Goal: Task Accomplishment & Management: Manage account settings

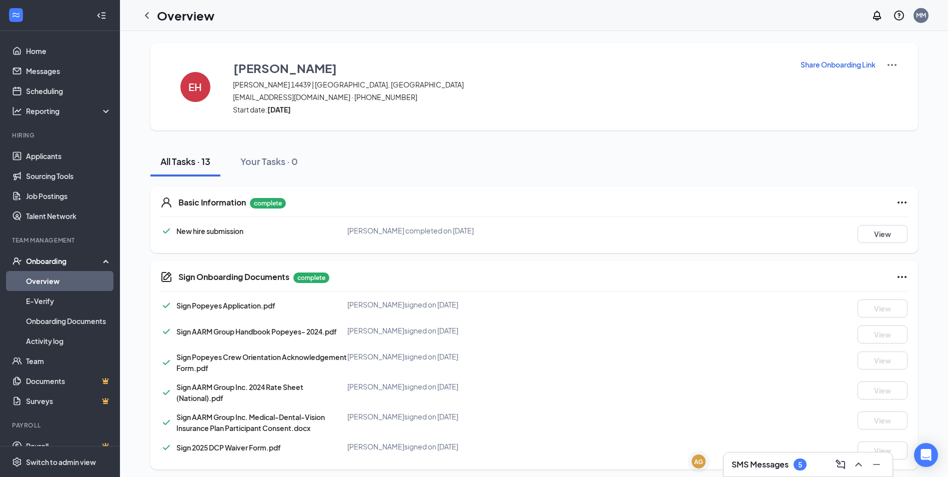
click at [104, 260] on icon at bounding box center [108, 260] width 8 height 0
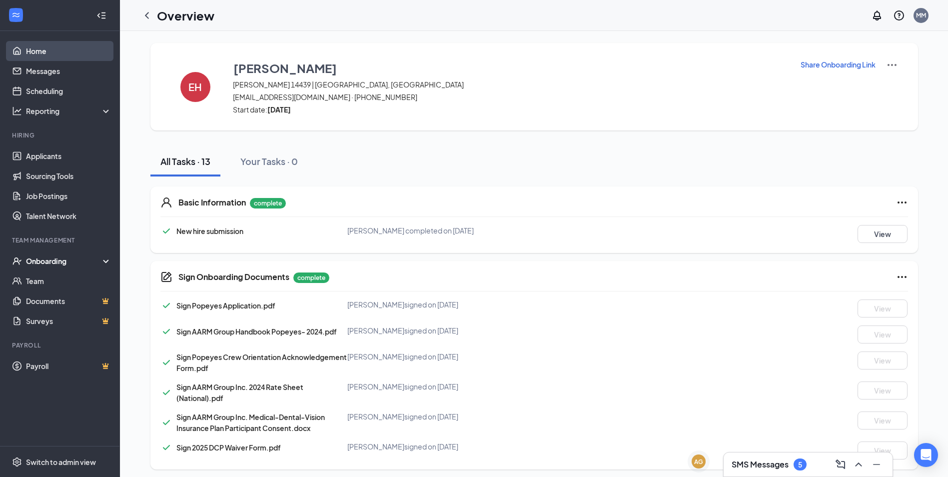
click at [40, 52] on link "Home" at bounding box center [68, 51] width 85 height 20
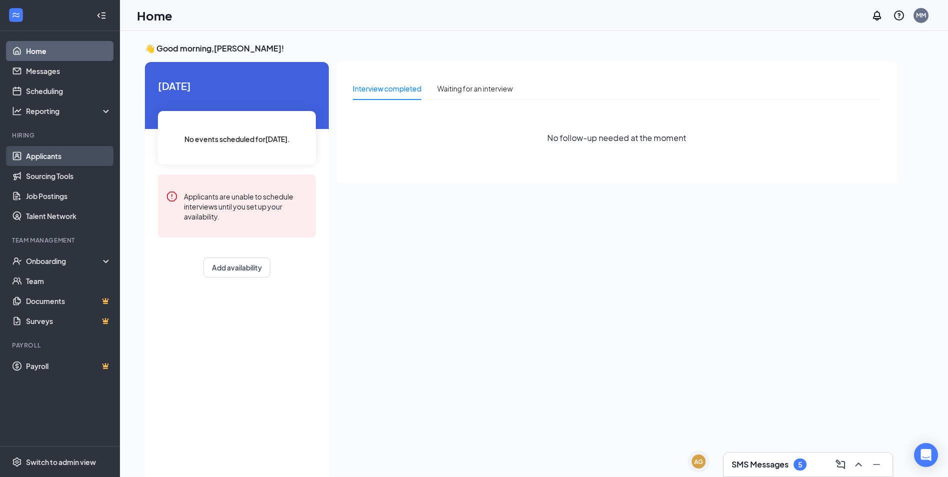
click at [82, 161] on link "Applicants" at bounding box center [68, 156] width 85 height 20
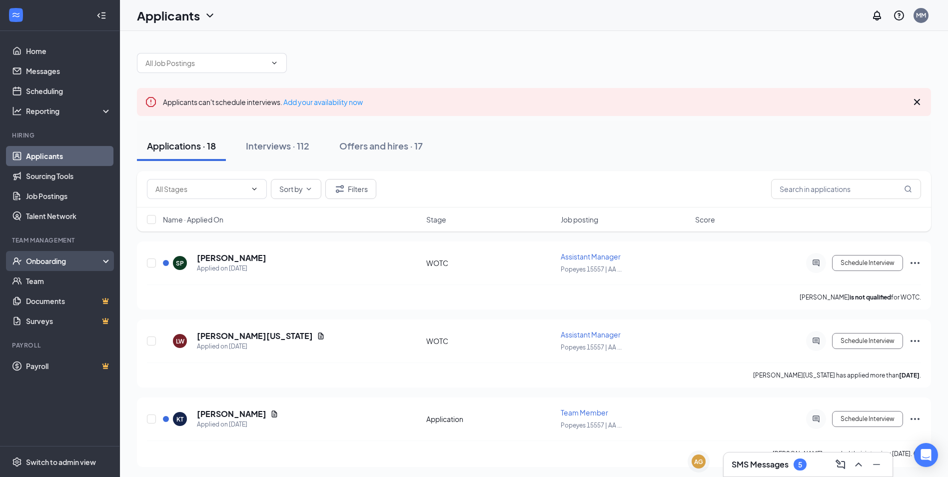
click at [100, 260] on div "Onboarding" at bounding box center [64, 261] width 77 height 10
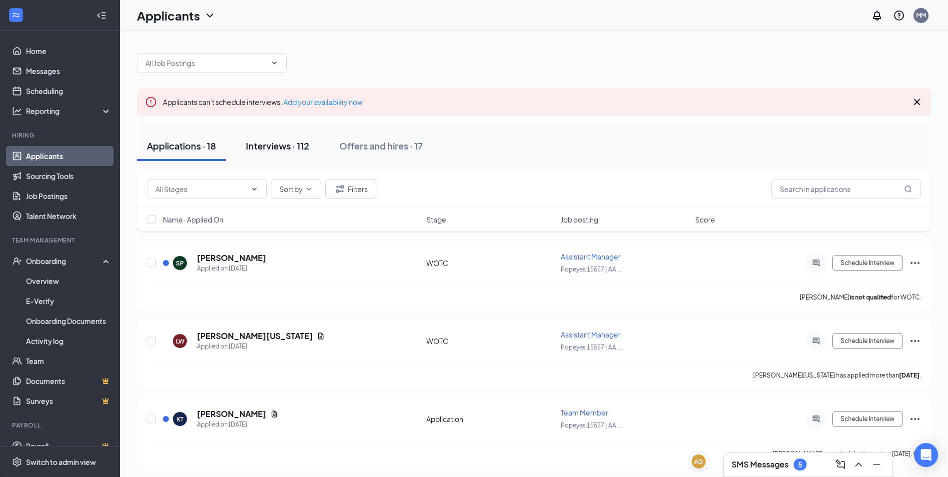
click at [279, 139] on button "Interviews · 112" at bounding box center [277, 146] width 83 height 30
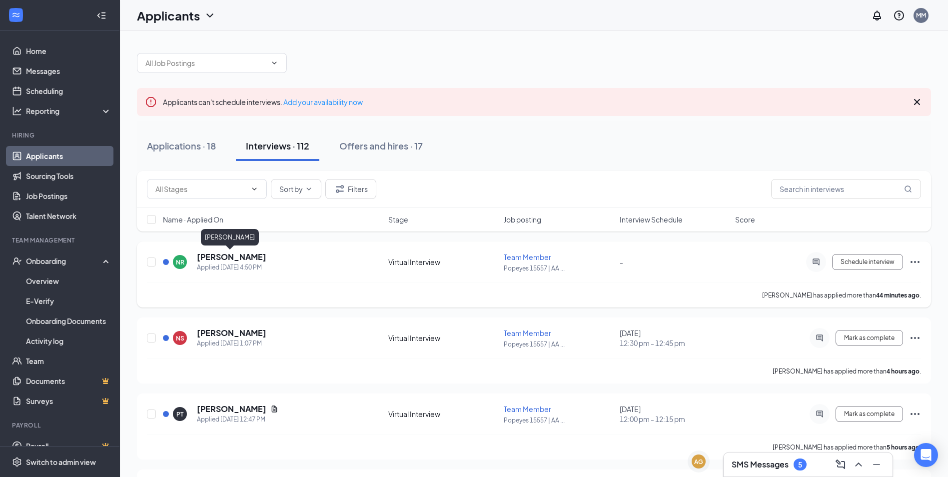
click at [232, 259] on h5 "[PERSON_NAME]" at bounding box center [231, 256] width 69 height 11
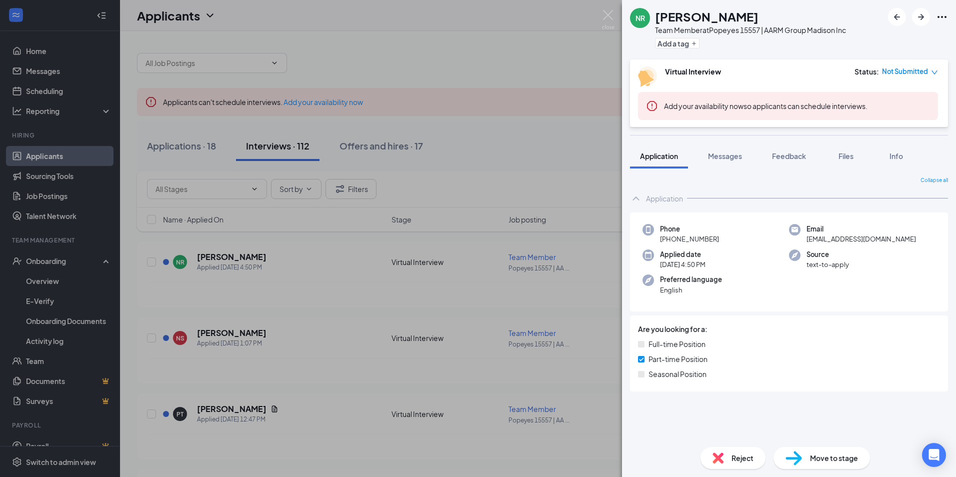
click at [484, 187] on div "NR [PERSON_NAME] Team Member at Popeyes 15557 | AARM Group Madison Inc Add a ta…" at bounding box center [478, 238] width 956 height 477
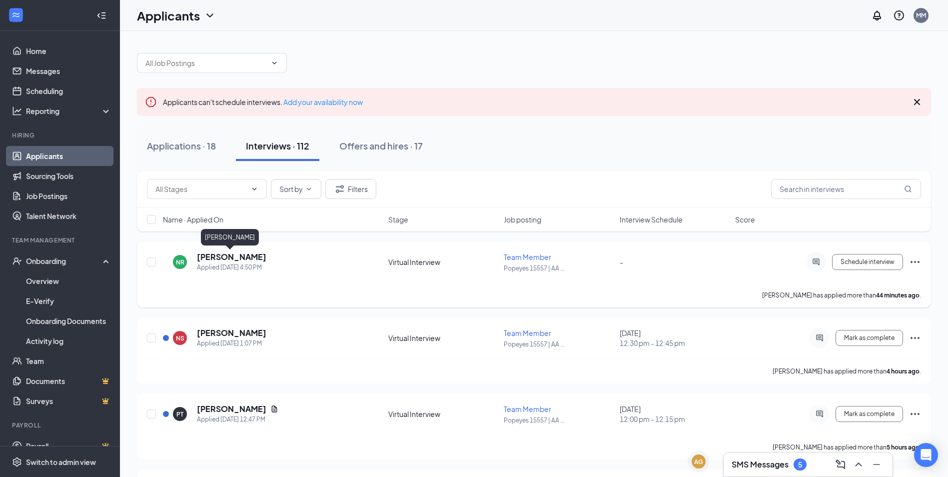
click at [236, 256] on h5 "[PERSON_NAME]" at bounding box center [231, 256] width 69 height 11
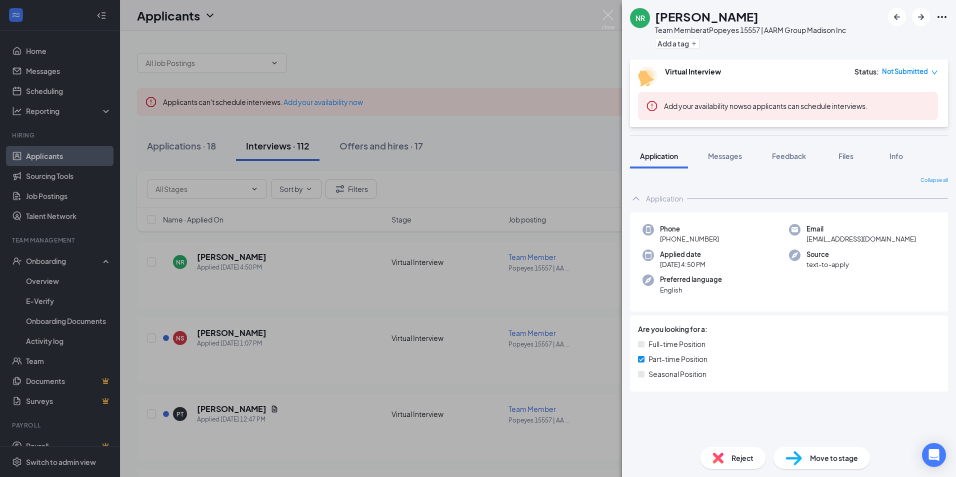
click at [481, 68] on div "NR [PERSON_NAME] Team Member at Popeyes 15557 | AARM Group Madison Inc Add a ta…" at bounding box center [478, 238] width 956 height 477
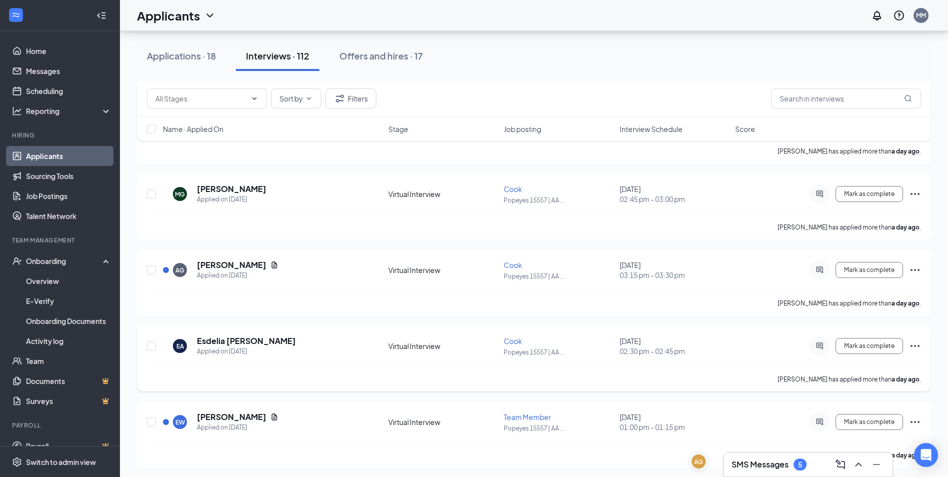
scroll to position [750, 0]
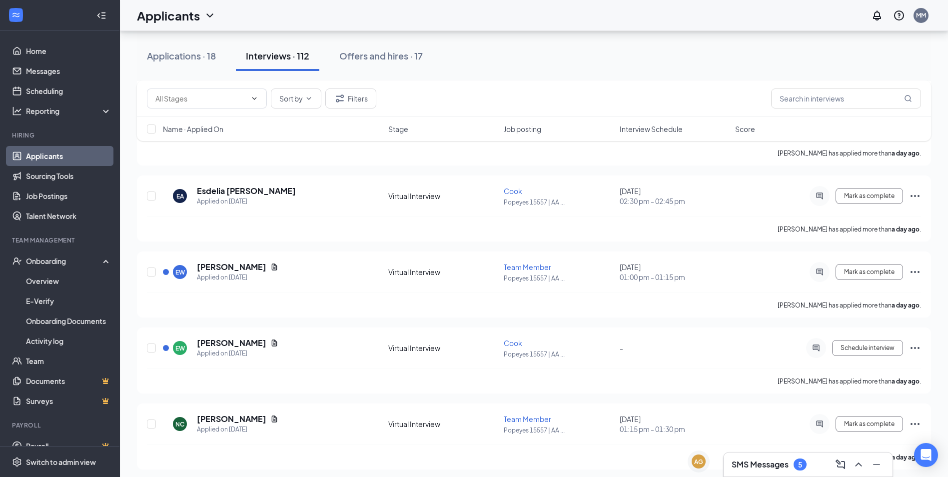
click at [798, 467] on div "5" at bounding box center [800, 464] width 13 height 12
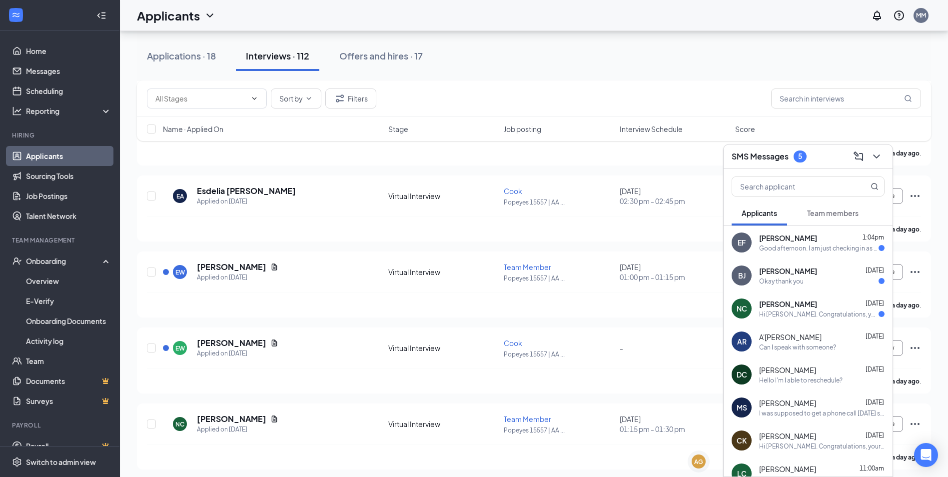
click at [757, 247] on div "EF [PERSON_NAME] 1:04pm Good afternoon. I am just checking in as I did not rece…" at bounding box center [808, 242] width 169 height 33
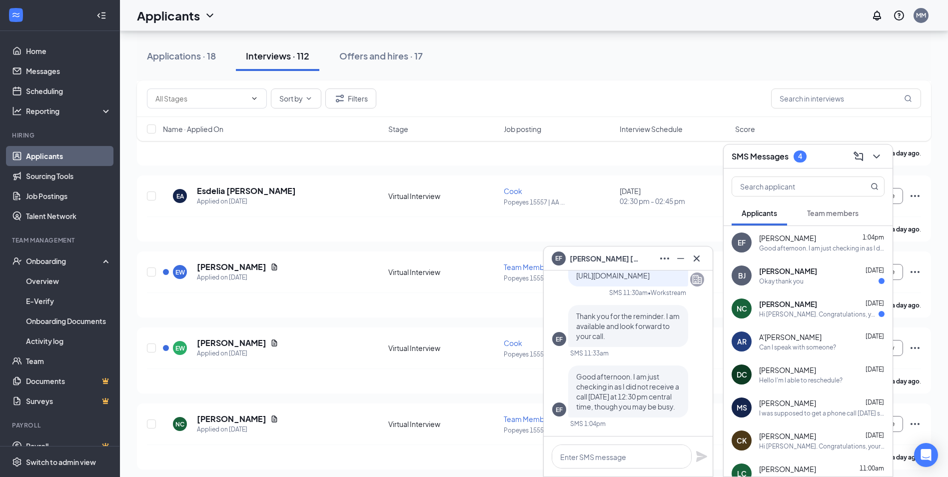
click at [810, 283] on div "Okay thank you" at bounding box center [821, 281] width 125 height 8
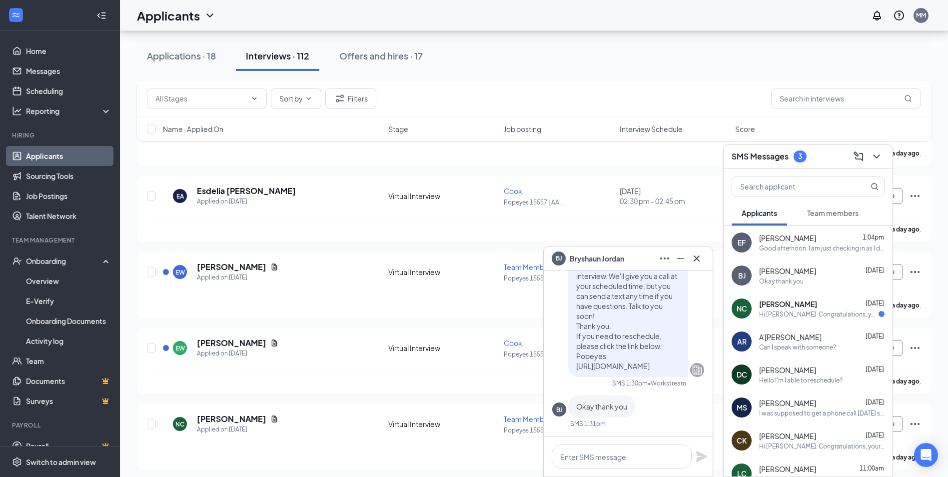
click at [799, 317] on div "Hi [PERSON_NAME]. Congratulations, your meeting with [PERSON_NAME] for Team Mem…" at bounding box center [818, 314] width 119 height 8
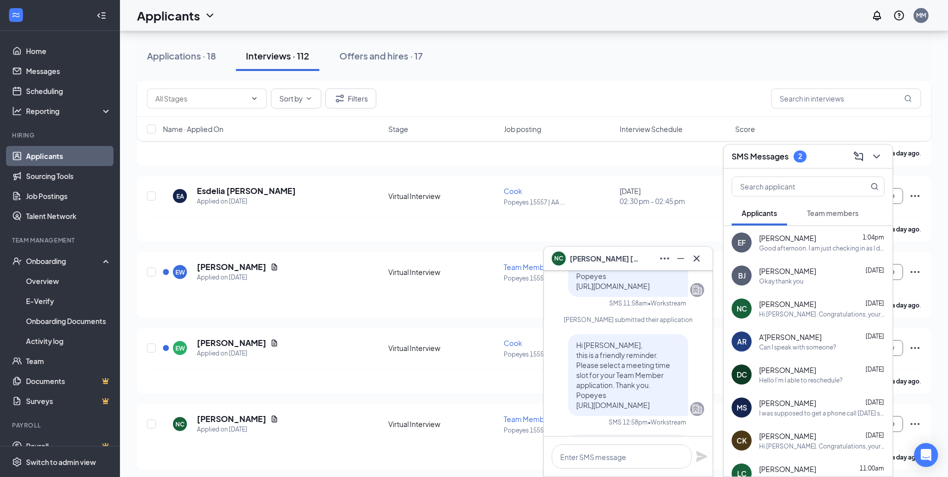
scroll to position [-350, 0]
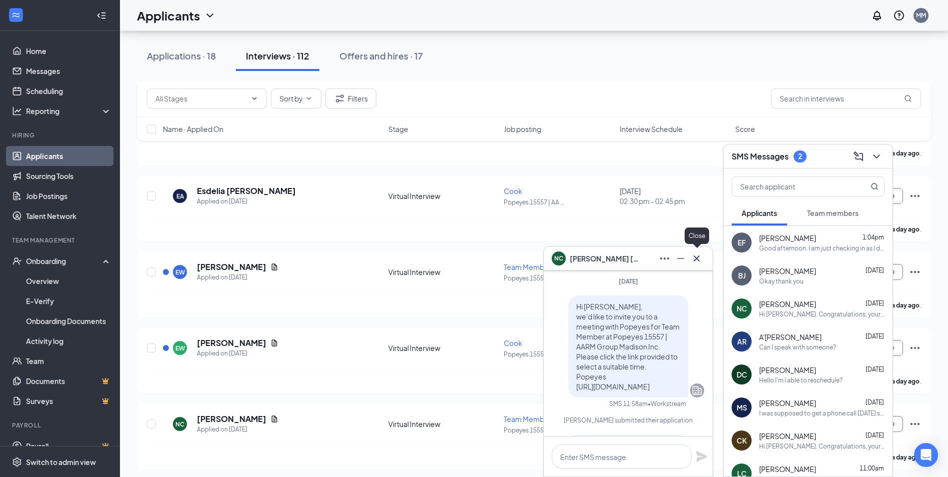
click at [707, 257] on div "NC [PERSON_NAME]" at bounding box center [628, 258] width 169 height 24
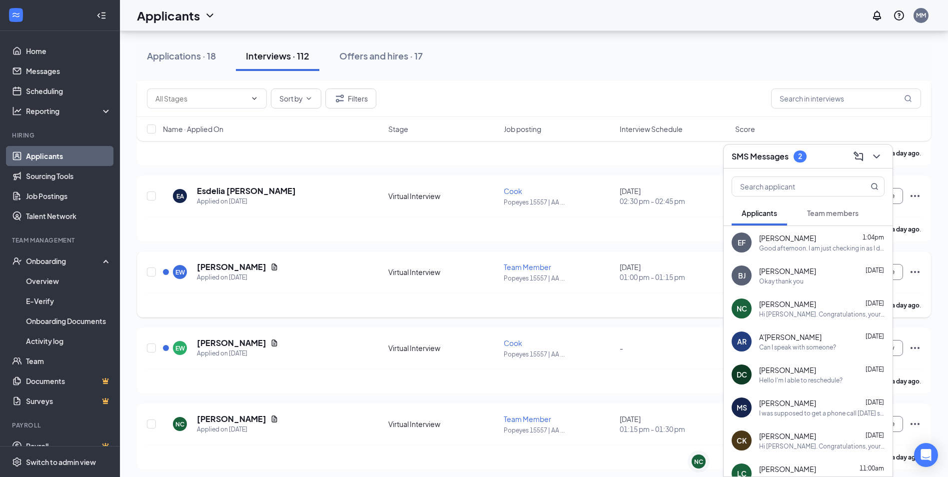
scroll to position [0, 0]
